Goal: Task Accomplishment & Management: Use online tool/utility

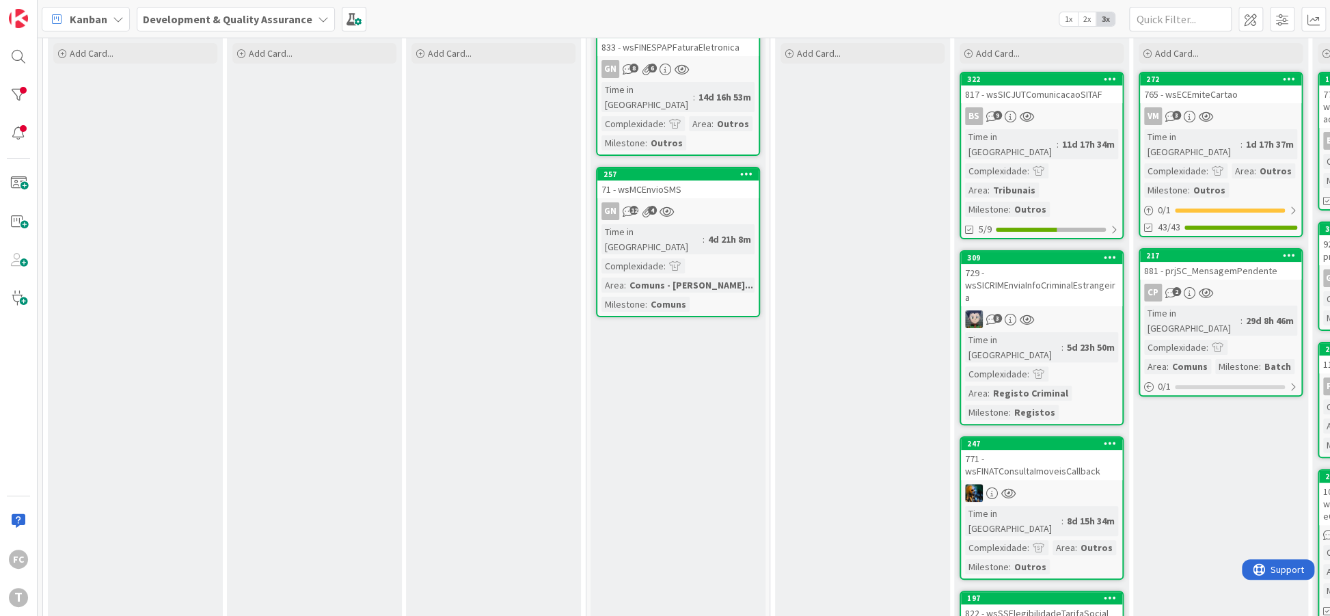
scroll to position [81, 0]
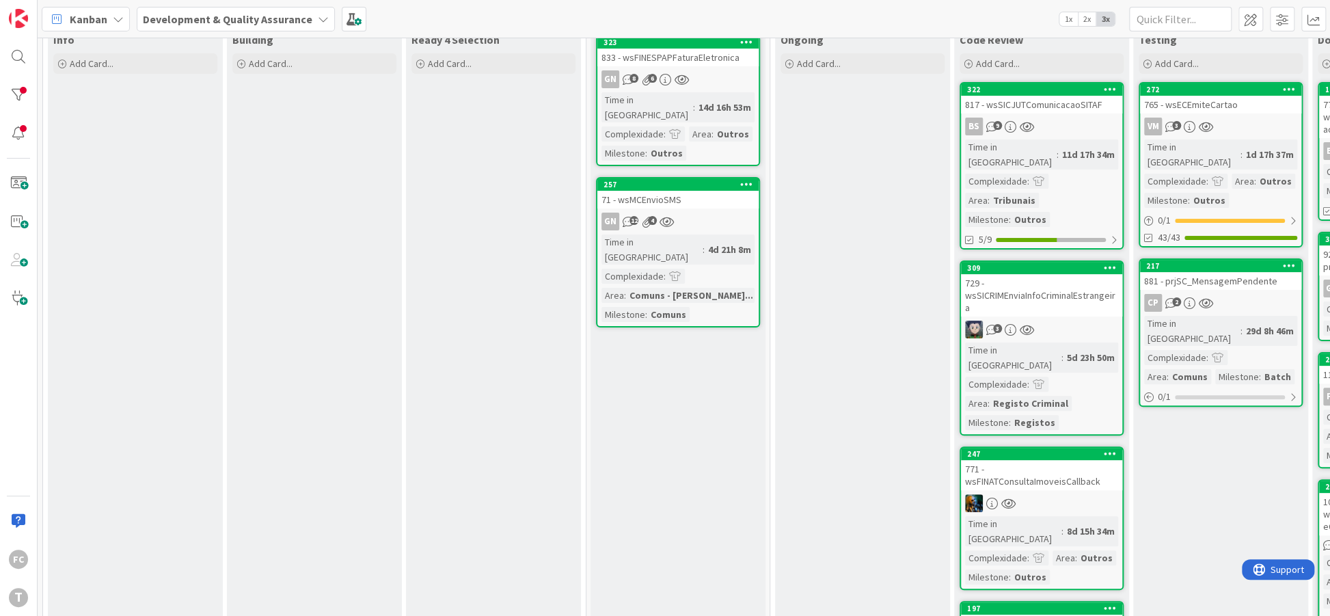
click at [1067, 191] on div "Time in [GEOGRAPHIC_DATA] : 11d 17h 34m Complexidade : Area : Tribunais Milesto…" at bounding box center [1041, 182] width 153 height 87
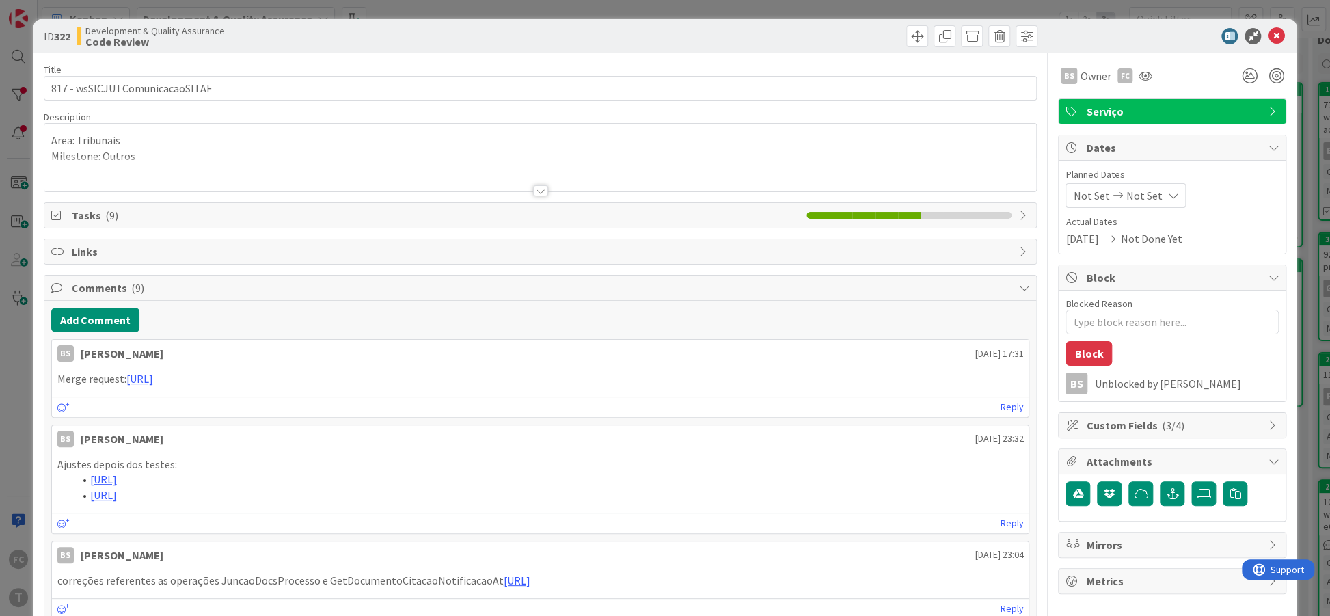
click at [124, 213] on span "Tasks ( 9 )" at bounding box center [436, 215] width 729 height 16
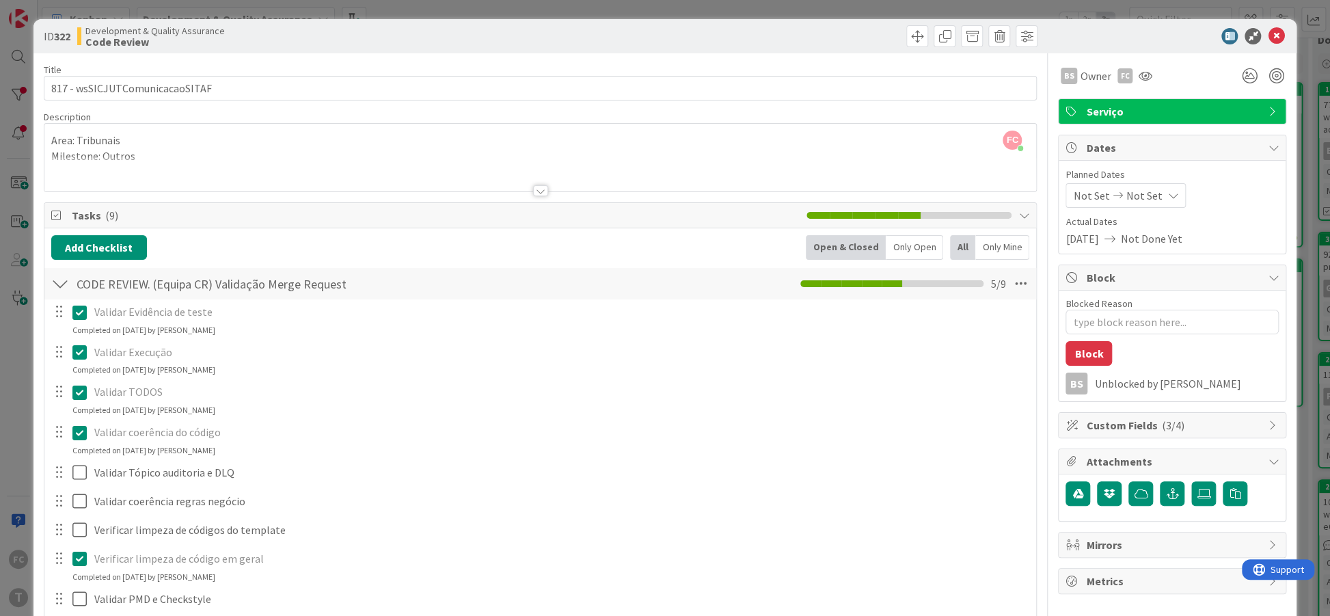
scroll to position [83, 0]
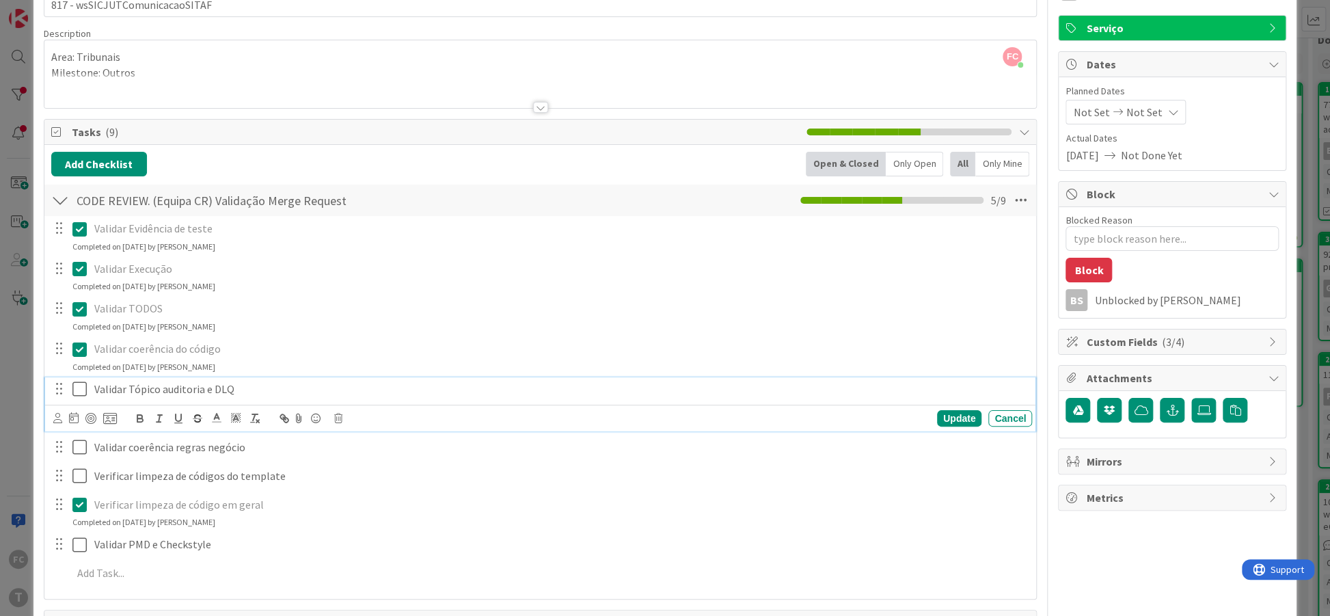
click at [85, 388] on icon at bounding box center [82, 389] width 21 height 16
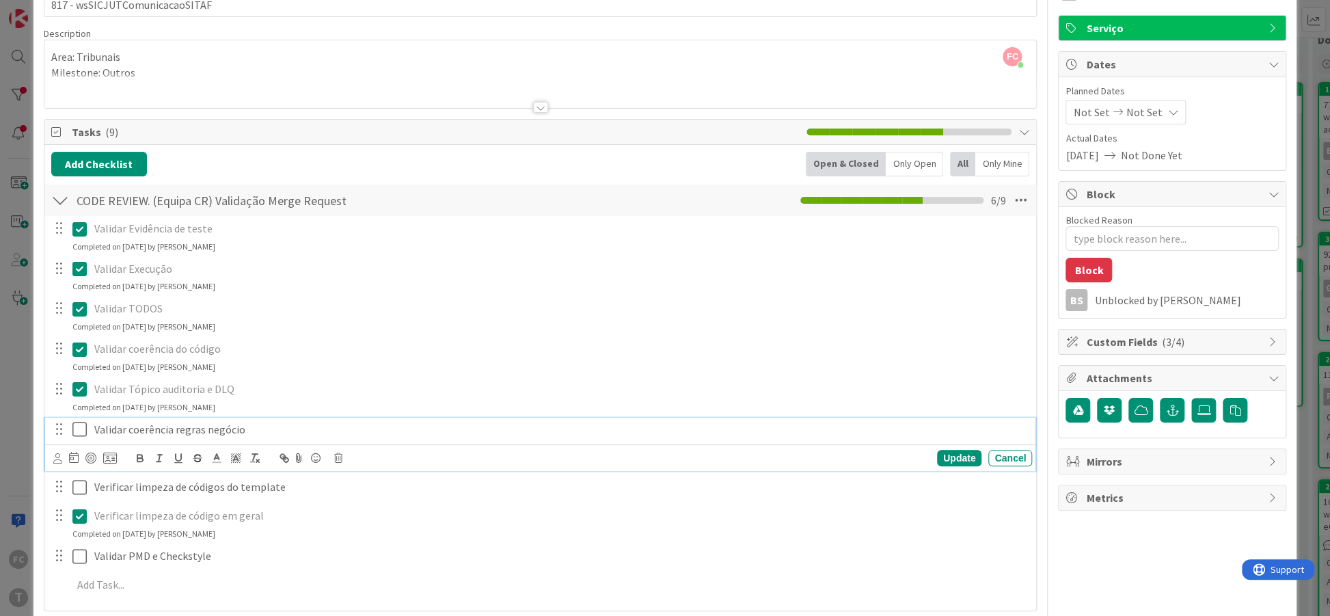
click at [81, 429] on icon at bounding box center [82, 429] width 21 height 16
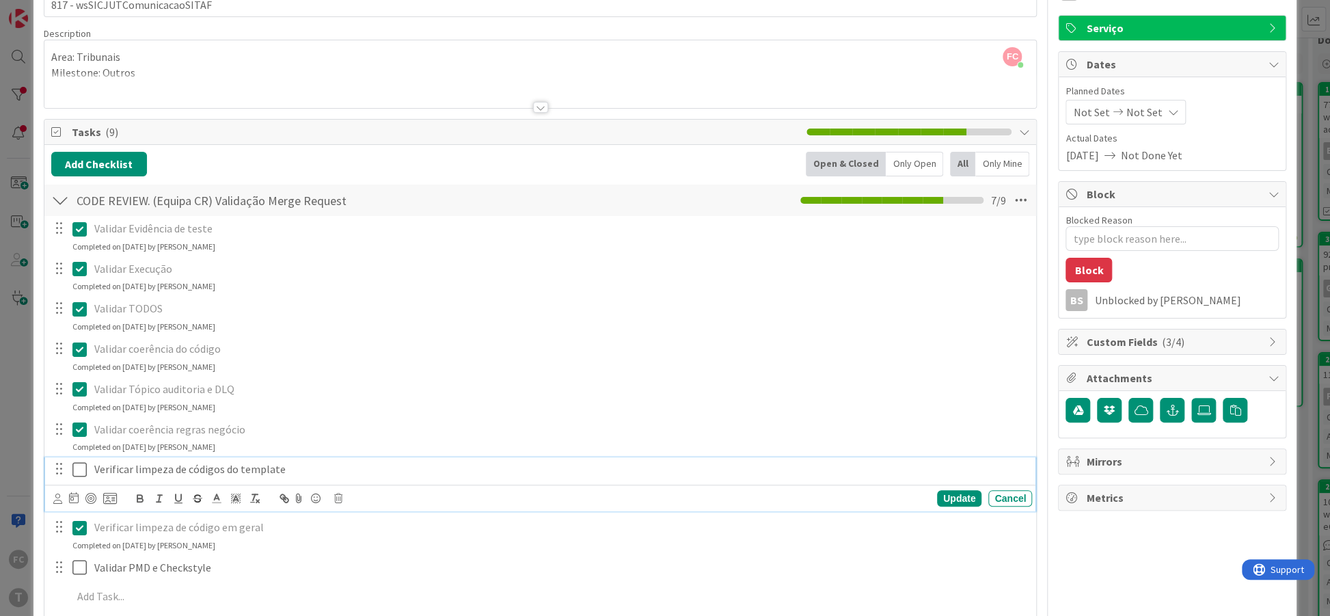
click at [74, 468] on icon at bounding box center [82, 469] width 21 height 16
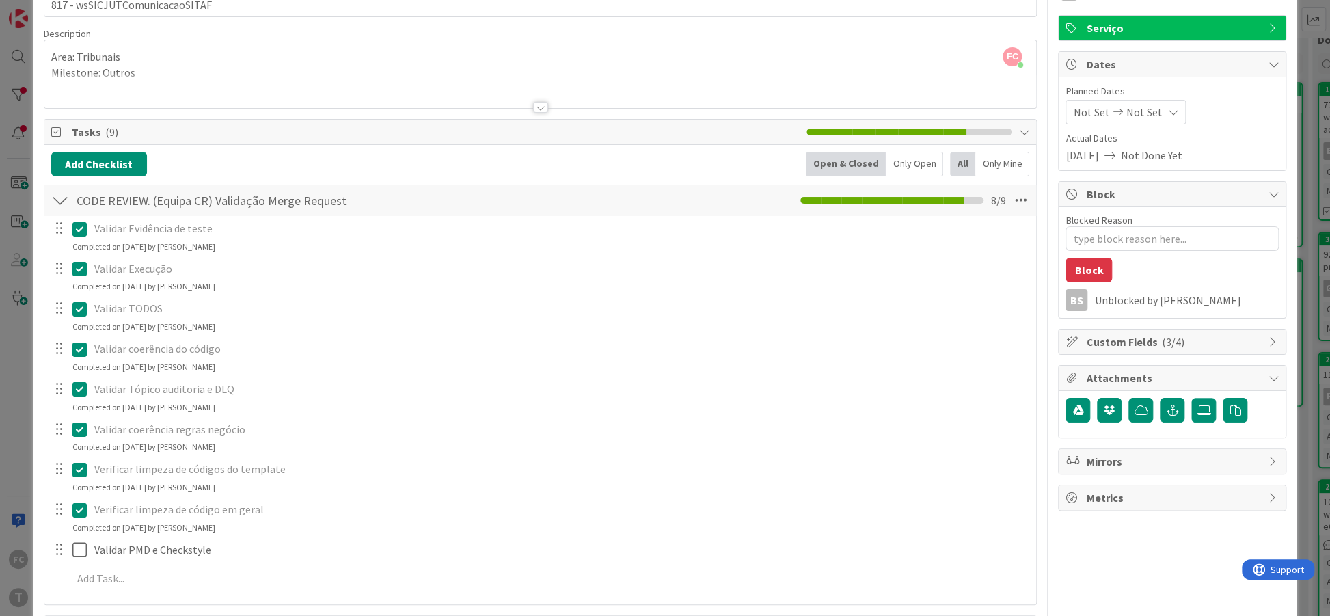
type textarea "x"
click at [191, 557] on div "Validar PMD e Checkstyle" at bounding box center [560, 550] width 943 height 24
drag, startPoint x: 127, startPoint y: 550, endPoint x: 218, endPoint y: 543, distance: 91.2
click at [218, 543] on p "Validar PMD e Checkstyle" at bounding box center [560, 550] width 932 height 16
click at [358, 483] on div "Verificar limpeza de códigos do template Update Cancel Completed on 13/08/2025 …" at bounding box center [540, 475] width 991 height 36
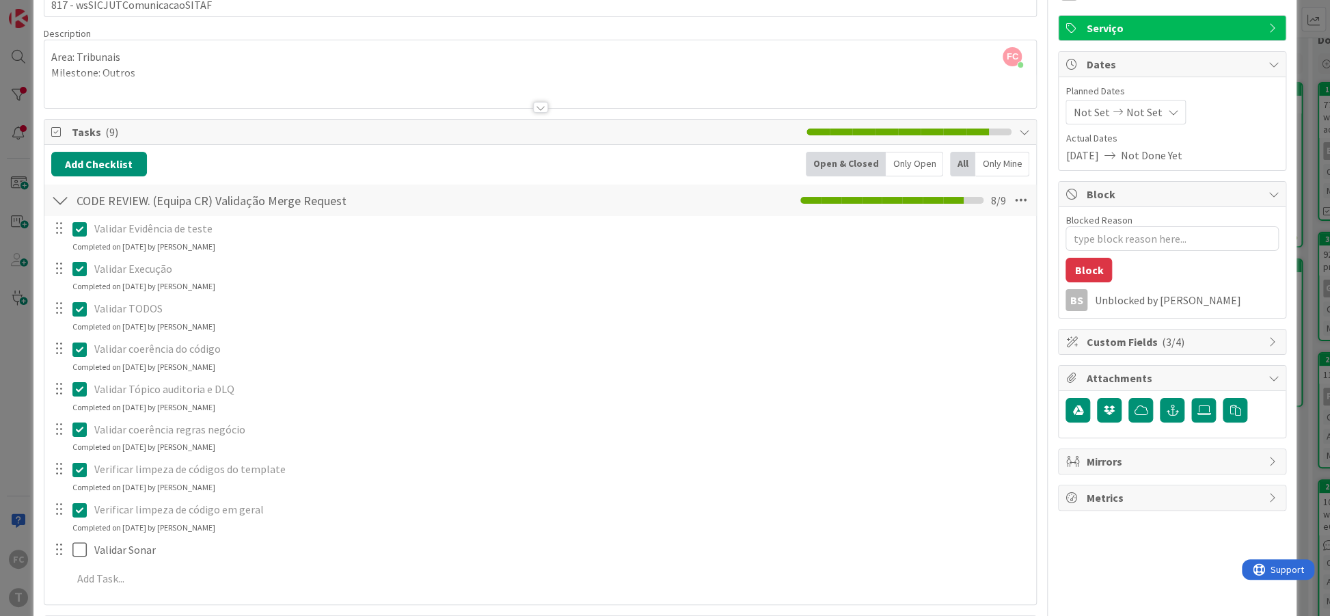
type textarea "x"
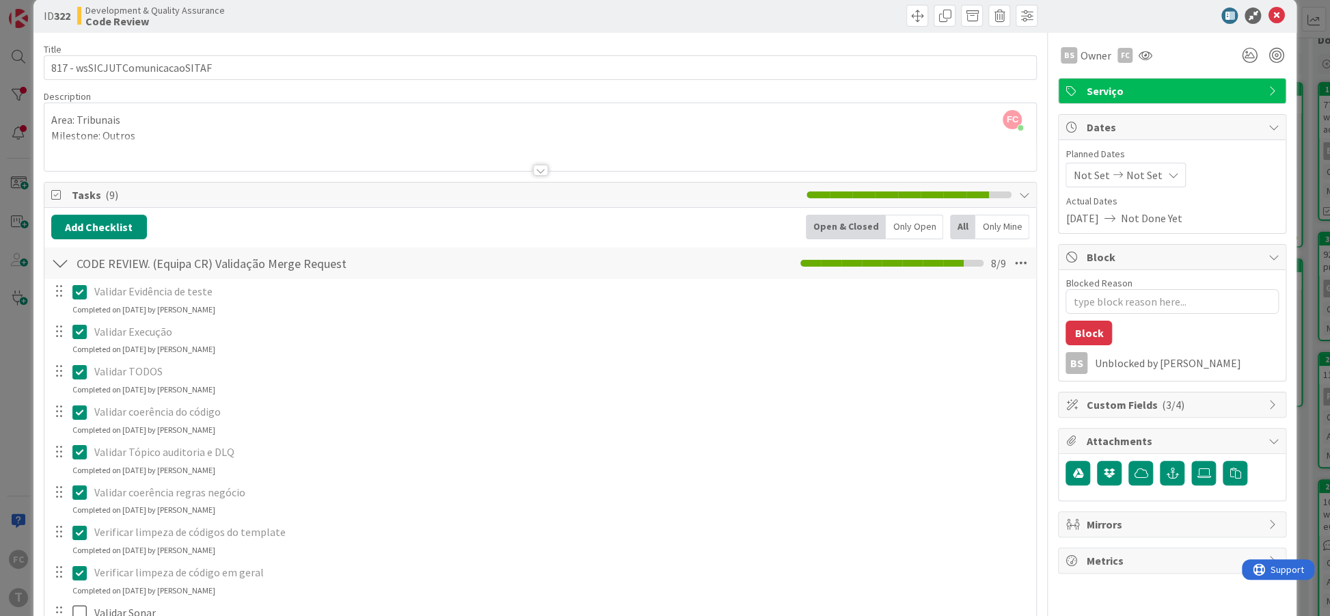
scroll to position [0, 0]
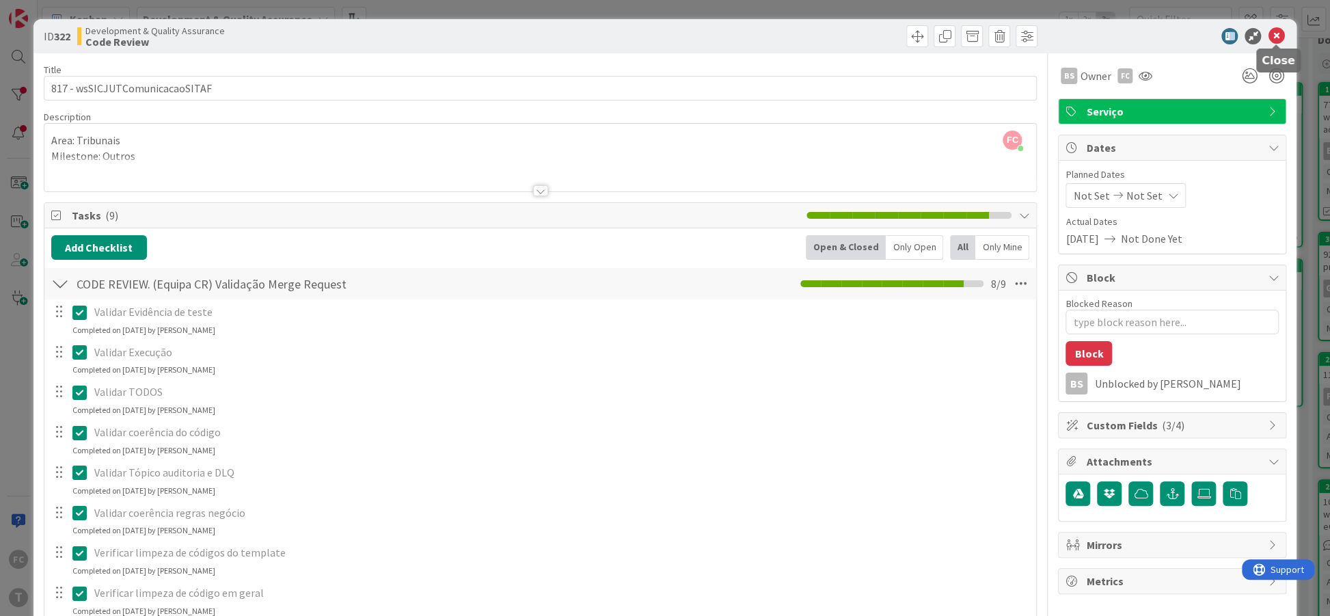
click at [1274, 36] on icon at bounding box center [1276, 36] width 16 height 16
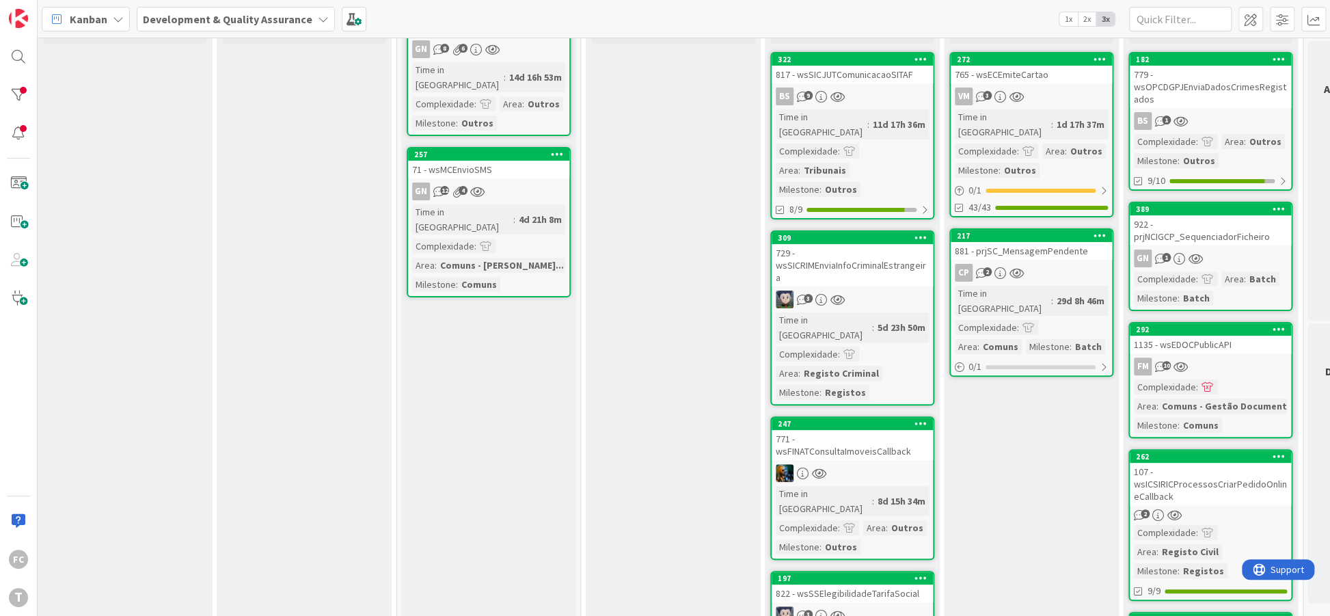
scroll to position [81, 189]
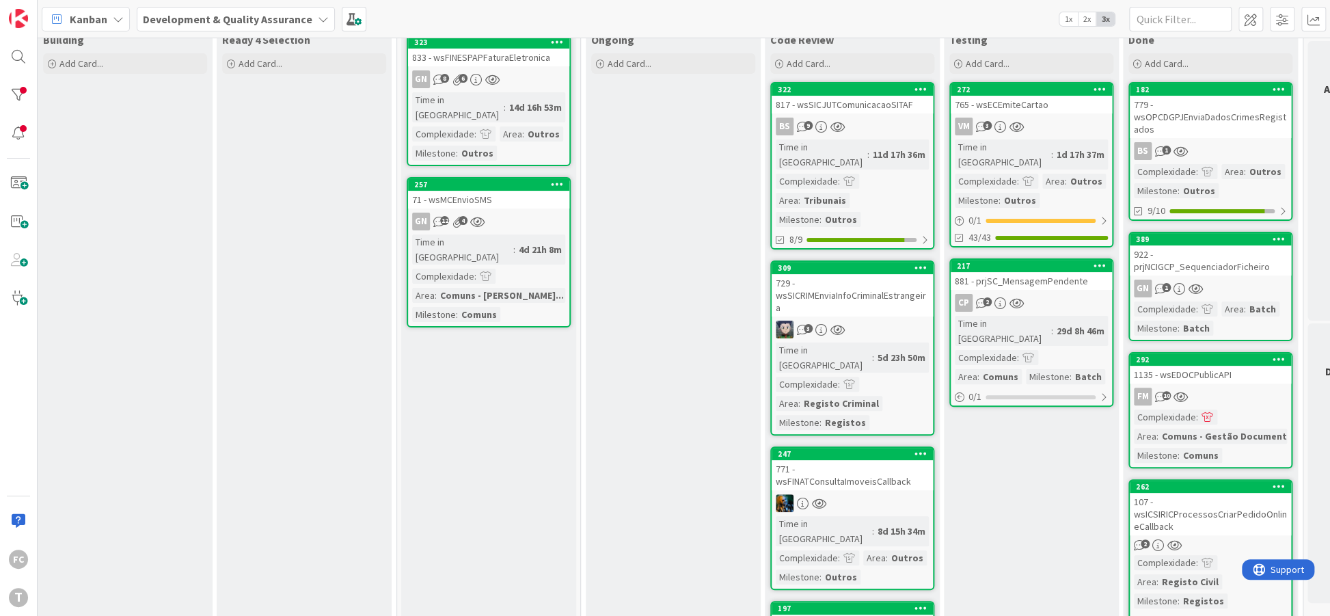
click at [429, 431] on div "Selected Add Card... 323 833 - wsFINESPAPFaturaEletronica GN 8 6 Time in Column…" at bounding box center [488, 378] width 175 height 796
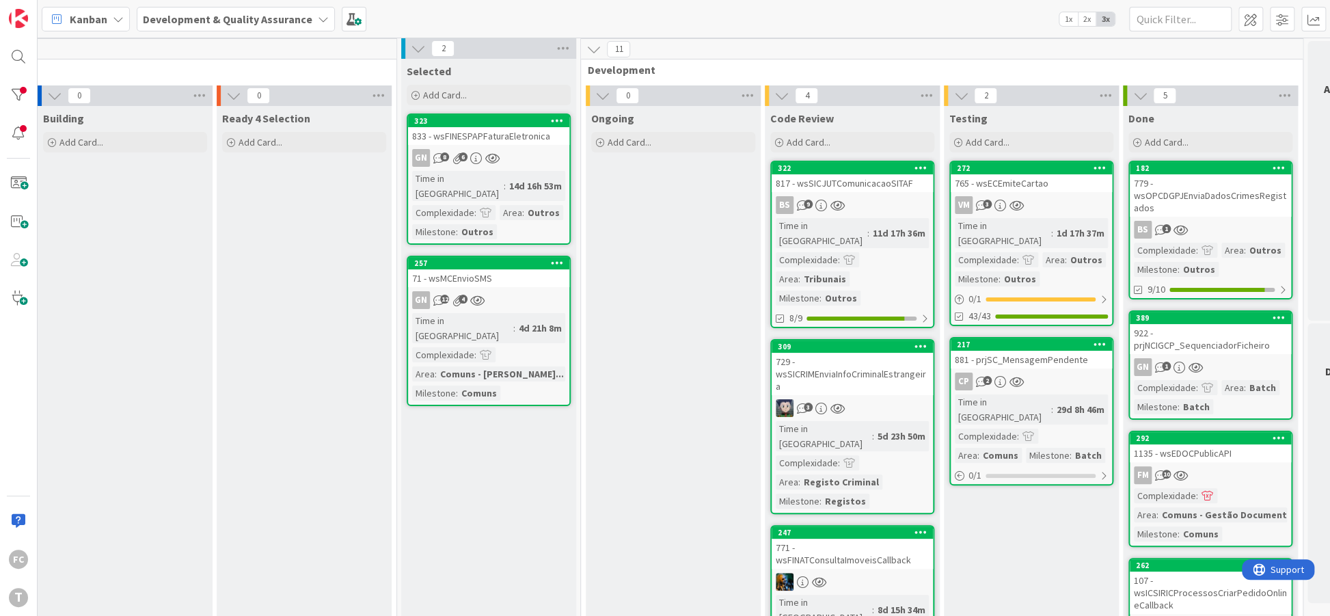
scroll to position [0, 189]
